Goal: Task Accomplishment & Management: Manage account settings

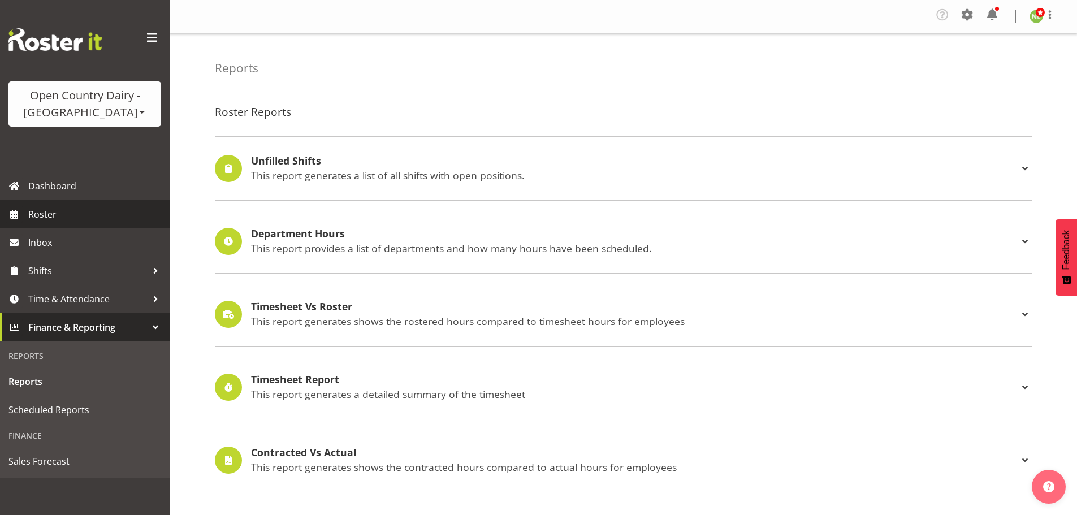
scroll to position [904, 0]
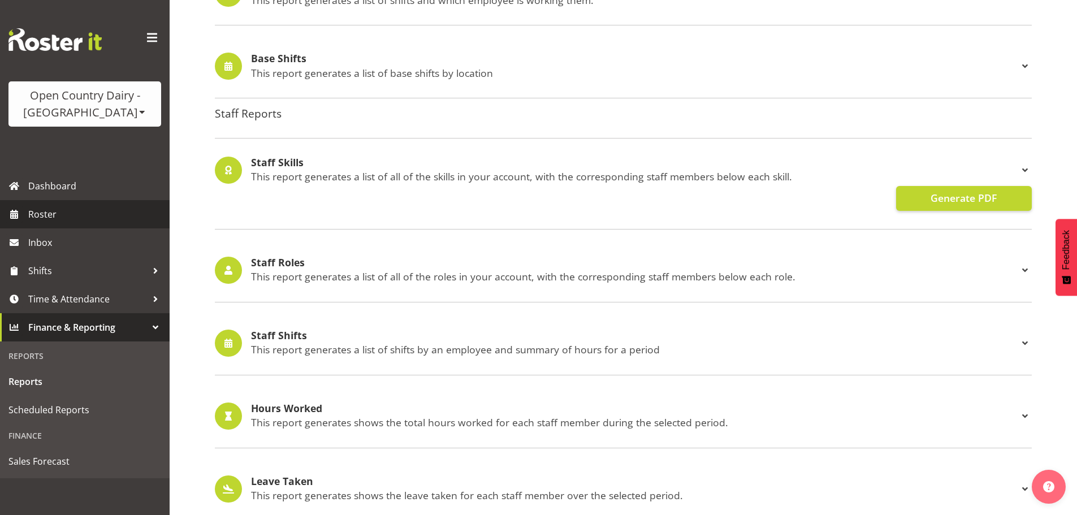
click at [63, 212] on span "Roster" at bounding box center [96, 214] width 136 height 17
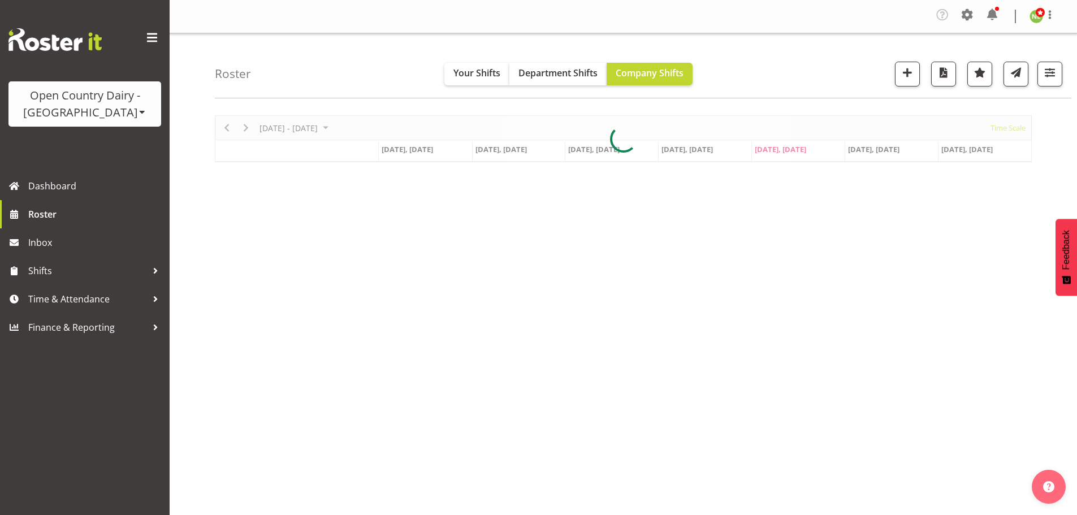
click at [138, 111] on span at bounding box center [142, 111] width 9 height 9
click at [95, 138] on link "Open Country Dairy - [GEOGRAPHIC_DATA]" at bounding box center [117, 143] width 218 height 20
click at [1056, 77] on span "button" at bounding box center [1049, 72] width 15 height 15
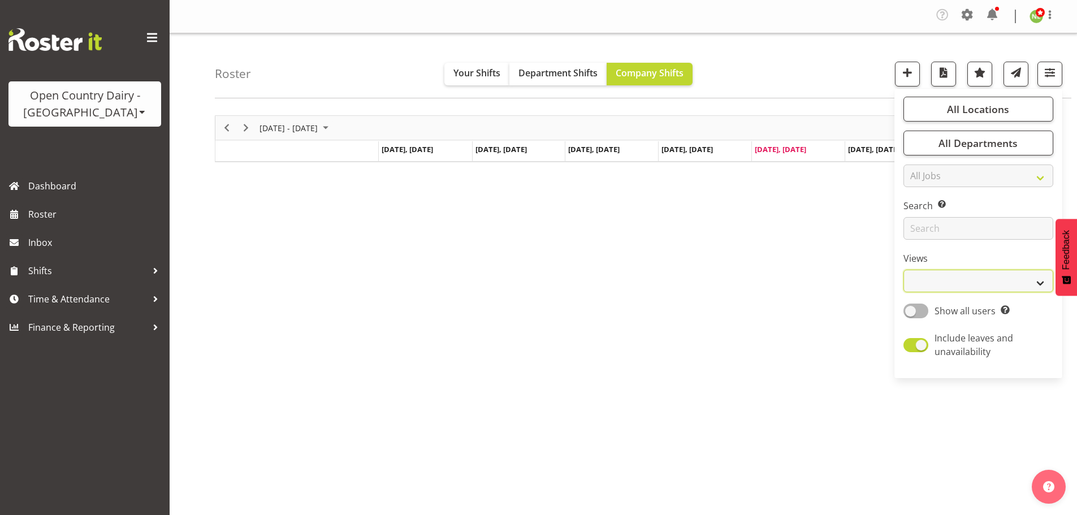
click at [927, 283] on select "Staff Role Shift - Horizontal Shift - Vertical Staff - Location" at bounding box center [978, 281] width 150 height 23
select select "shift"
click at [904, 270] on select "Staff Role Shift - Horizontal Shift - Vertical Staff - Location" at bounding box center [978, 281] width 150 height 23
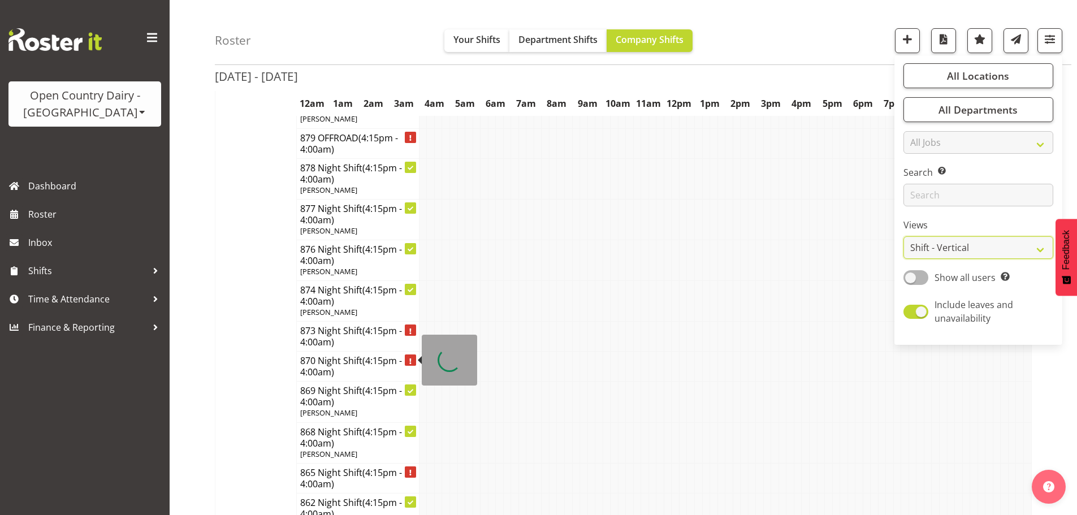
scroll to position [339, 0]
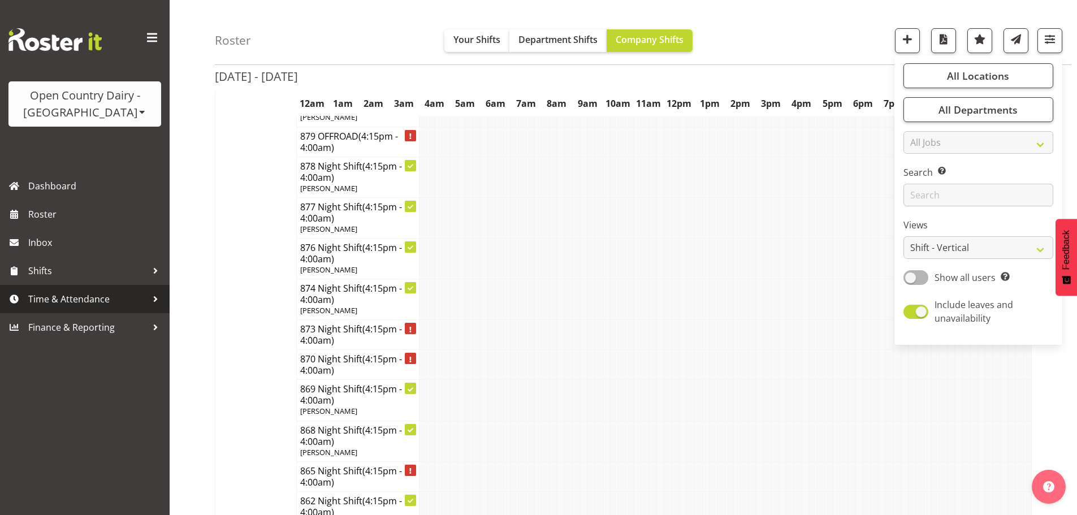
click at [74, 294] on span "Time & Attendance" at bounding box center [87, 298] width 119 height 17
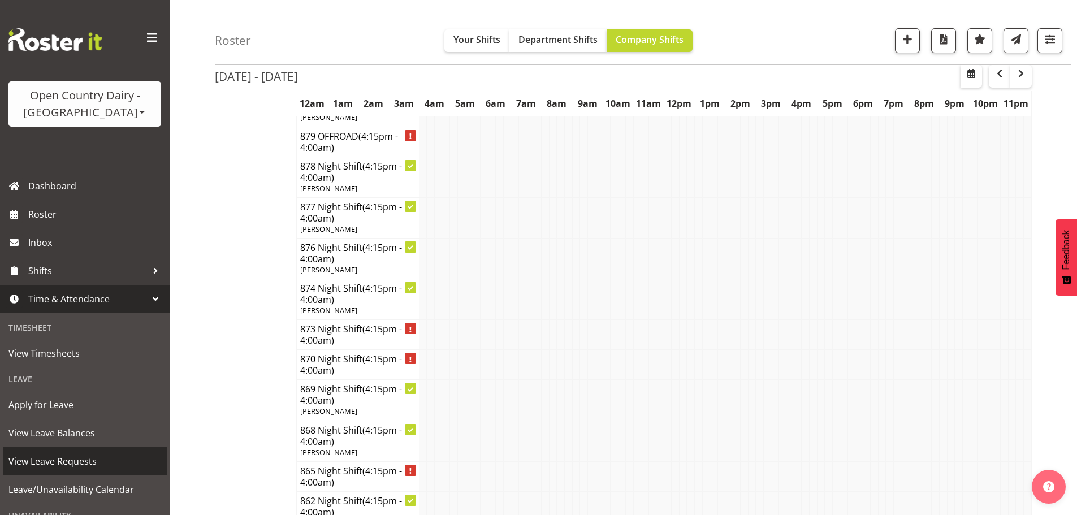
click at [77, 456] on span "View Leave Requests" at bounding box center [84, 461] width 153 height 17
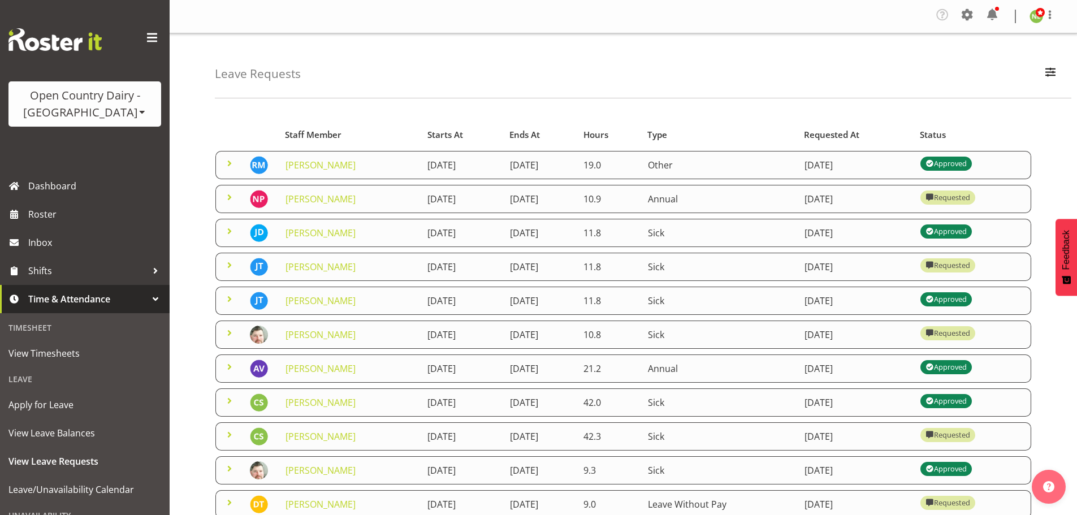
click at [232, 163] on span at bounding box center [230, 164] width 14 height 14
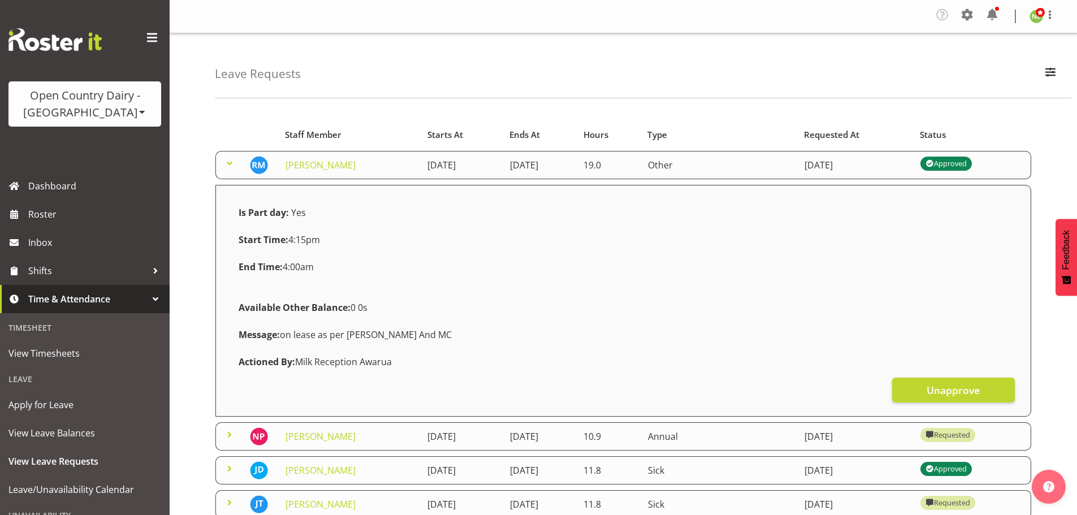
click at [228, 161] on span at bounding box center [230, 164] width 14 height 14
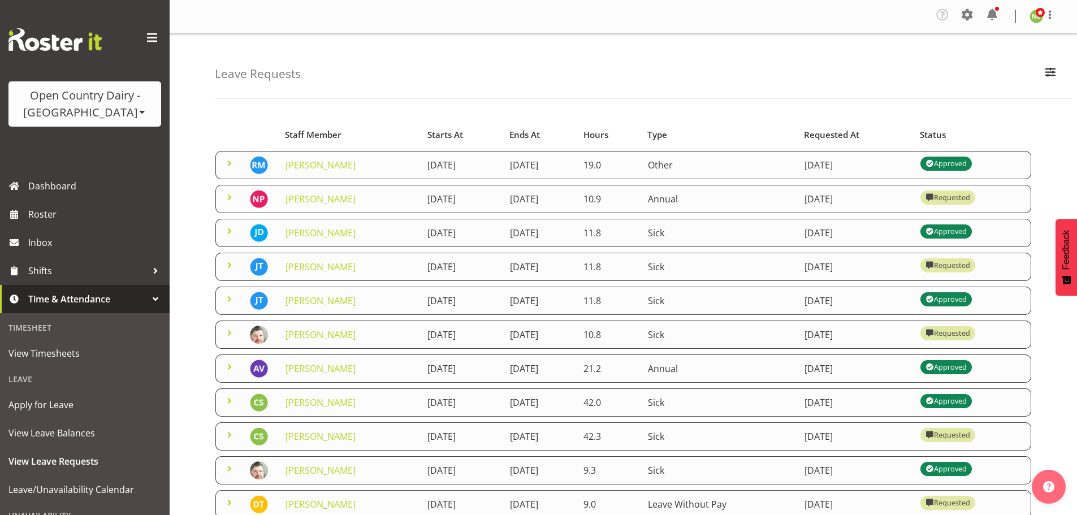
click at [231, 193] on span at bounding box center [230, 197] width 14 height 14
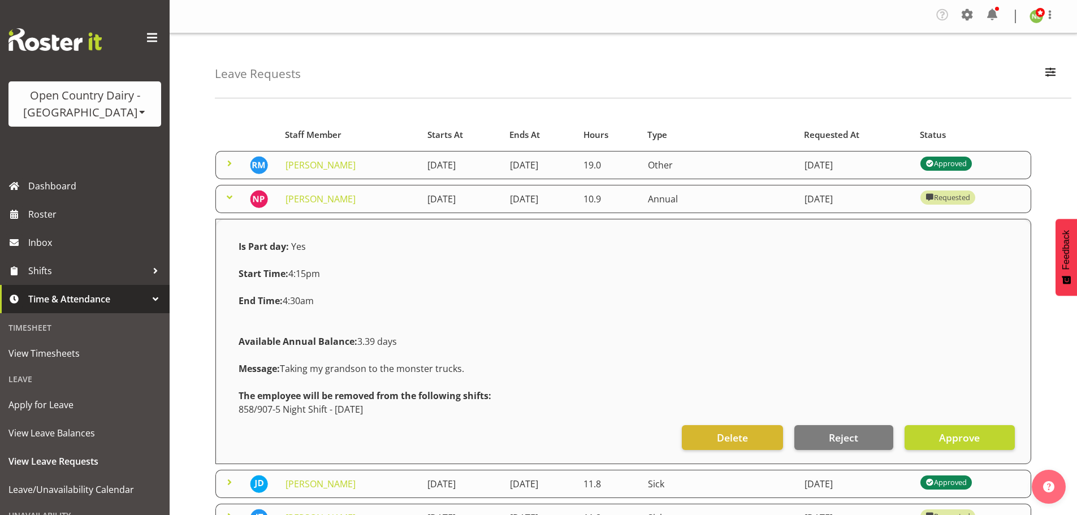
click at [228, 192] on span at bounding box center [230, 197] width 14 height 14
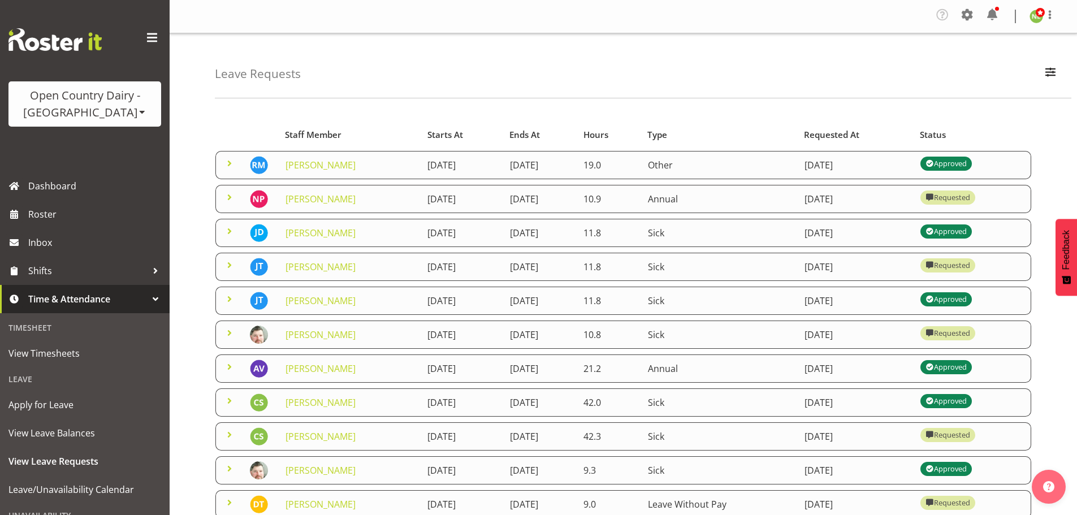
click at [230, 262] on span at bounding box center [230, 265] width 14 height 14
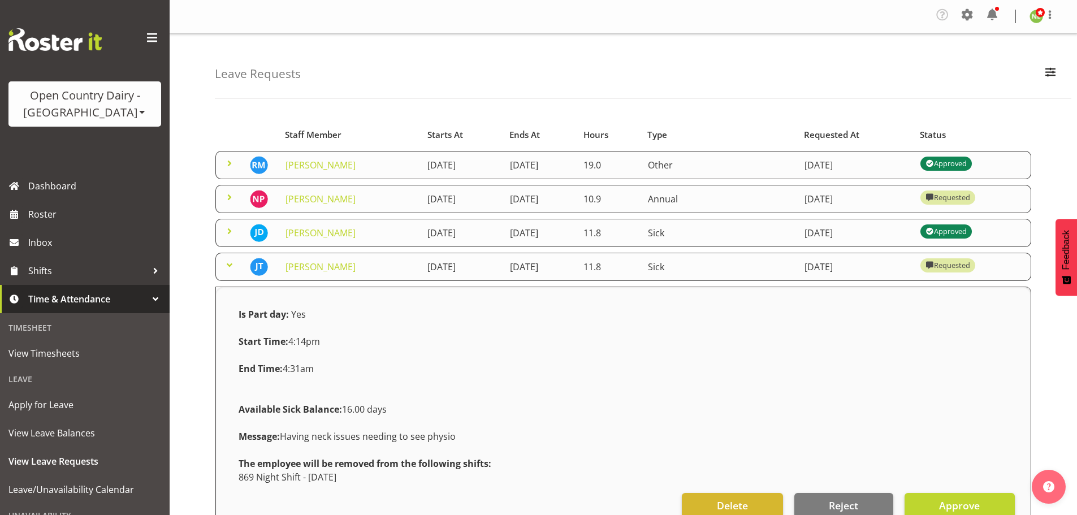
click at [230, 262] on span at bounding box center [230, 265] width 14 height 14
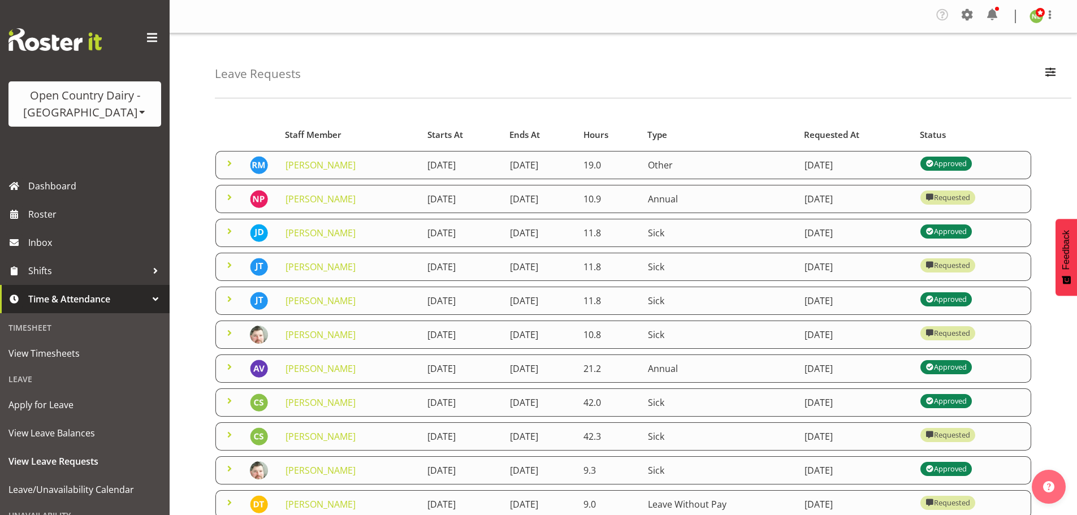
click at [230, 297] on span at bounding box center [230, 299] width 14 height 14
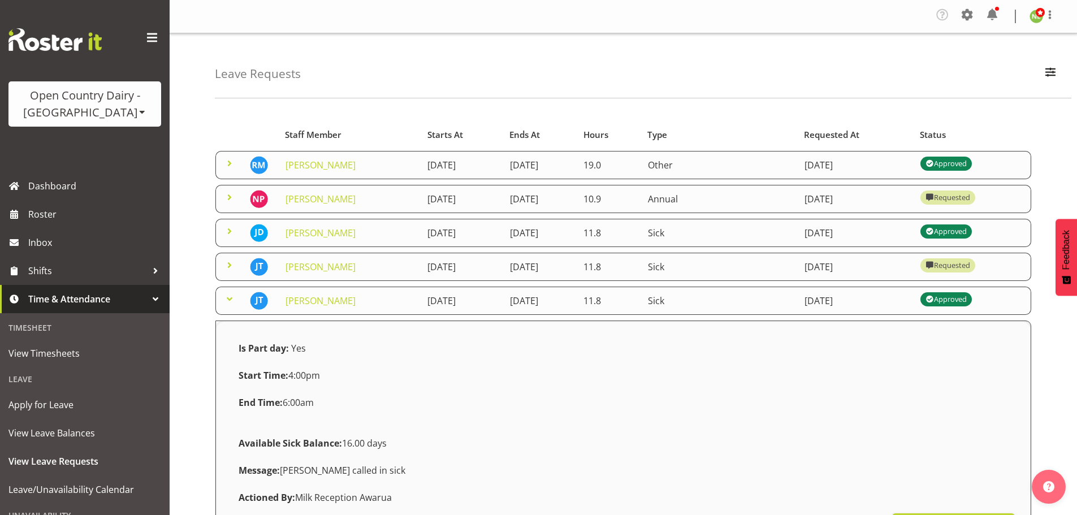
click at [230, 297] on span at bounding box center [230, 299] width 14 height 14
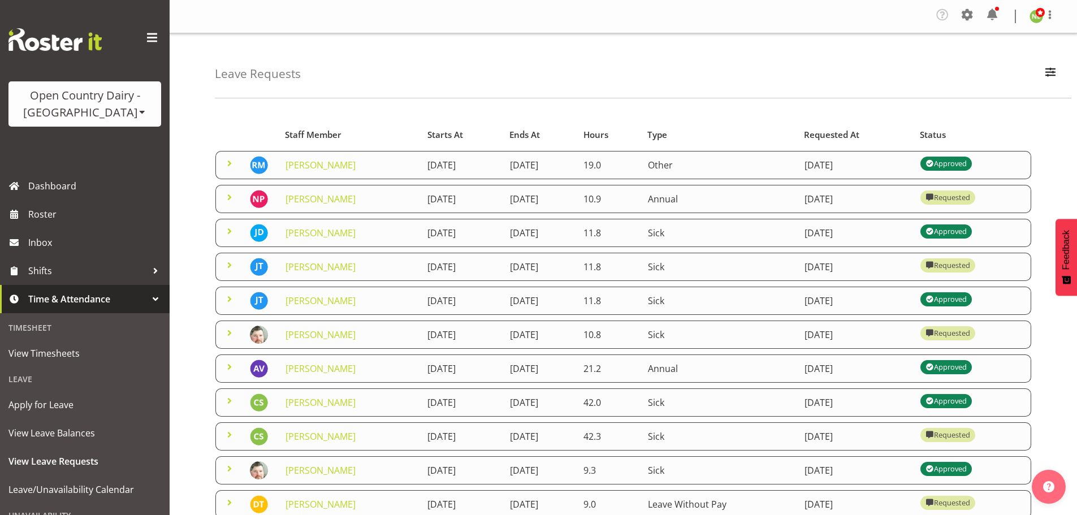
click at [227, 232] on span at bounding box center [230, 231] width 14 height 14
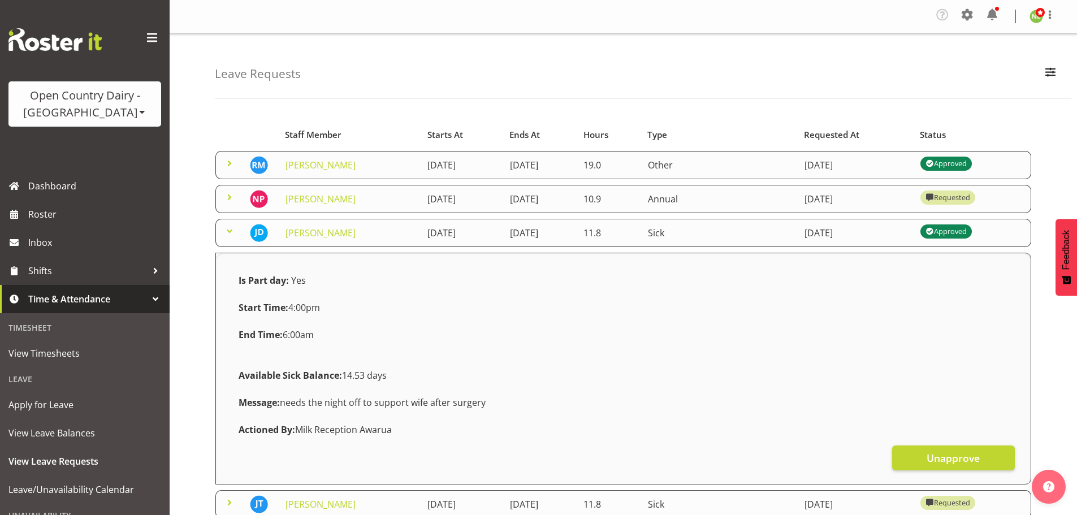
click at [227, 232] on span at bounding box center [230, 231] width 14 height 14
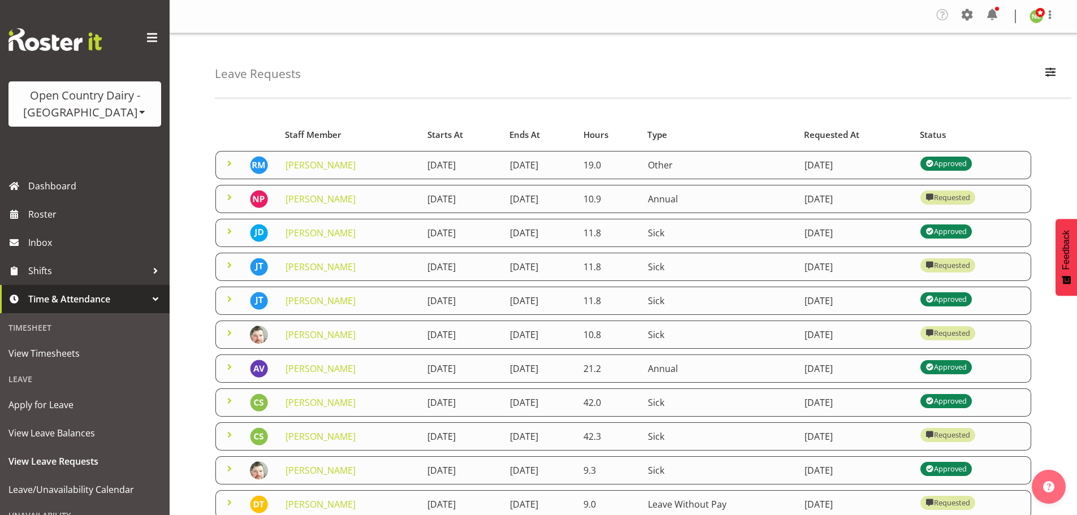
click at [230, 159] on span at bounding box center [230, 164] width 14 height 14
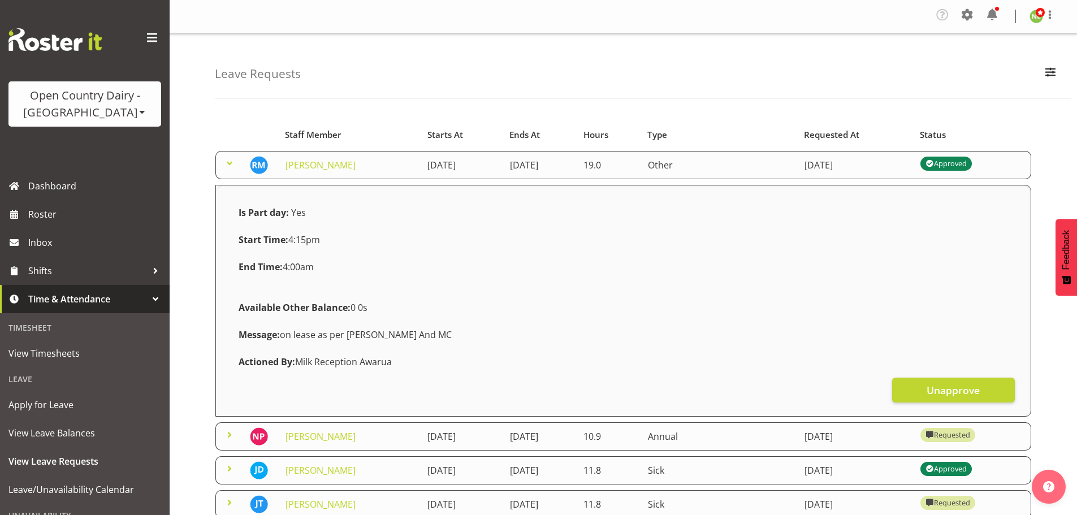
click at [228, 159] on span at bounding box center [230, 164] width 14 height 14
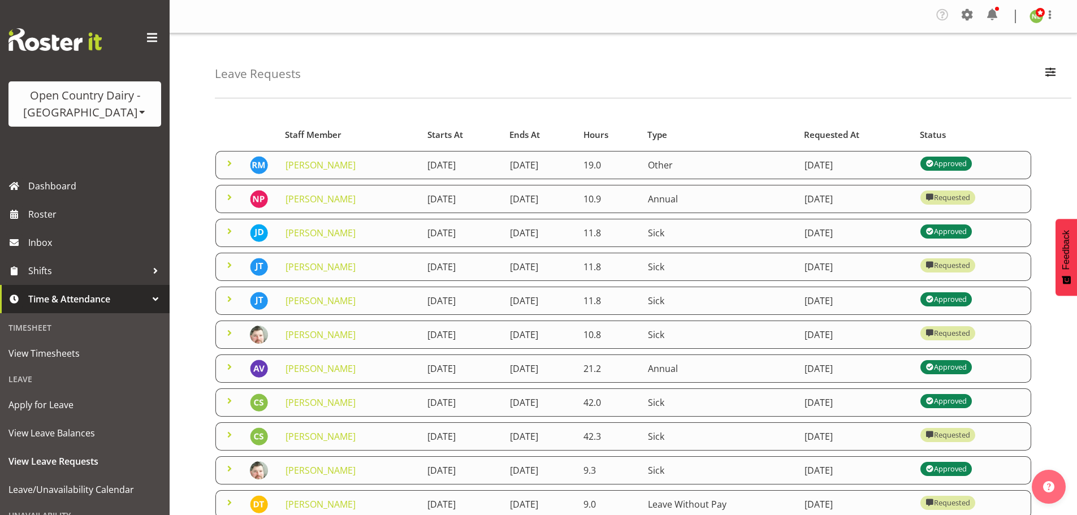
click at [193, 221] on div "Leave Requests Search Search for a particular employee Status All Approved Requ…" at bounding box center [623, 375] width 907 height 685
